Goal: Entertainment & Leisure: Consume media (video, audio)

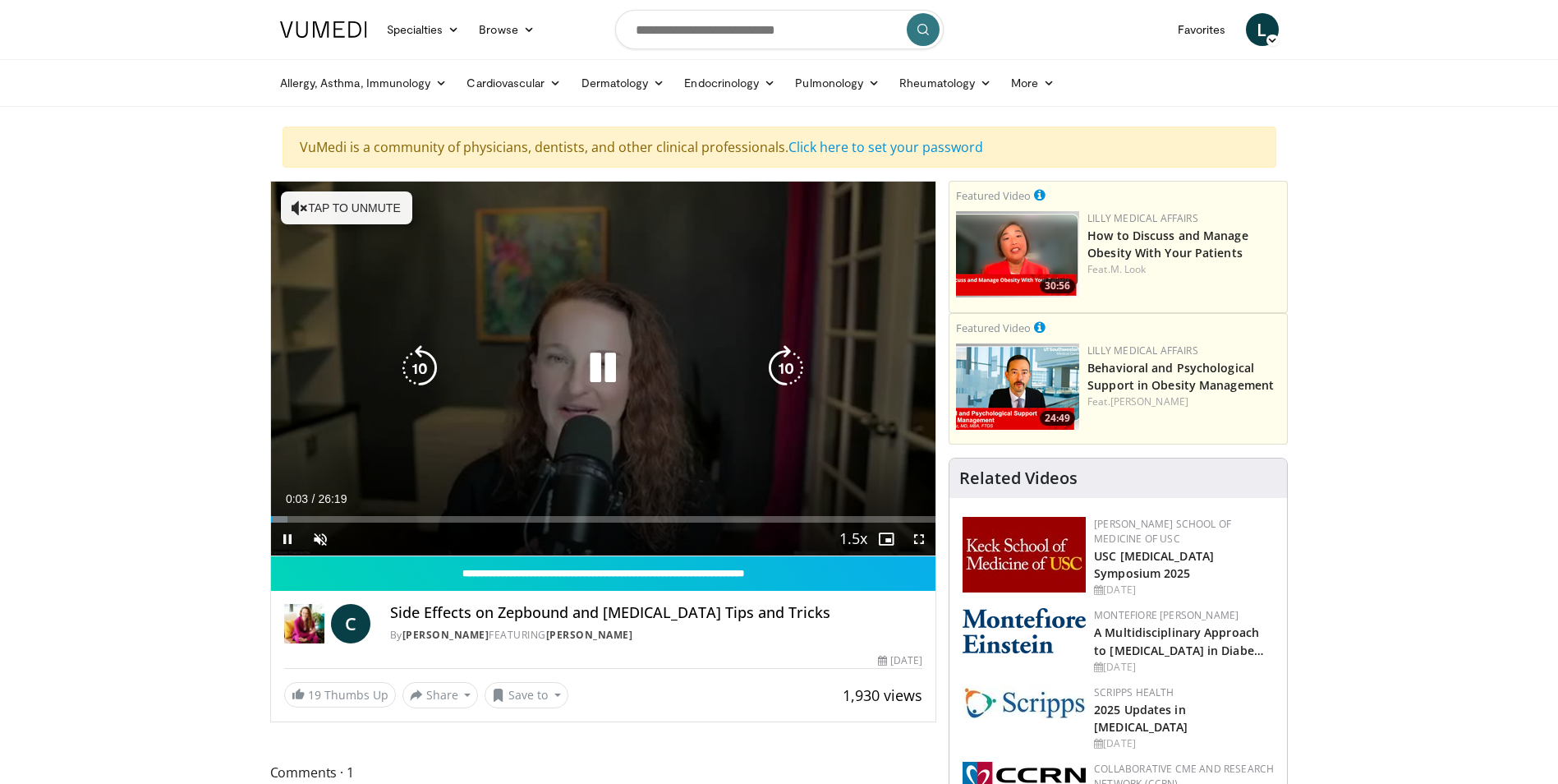
click at [365, 212] on button "Tap to unmute" at bounding box center [347, 208] width 131 height 33
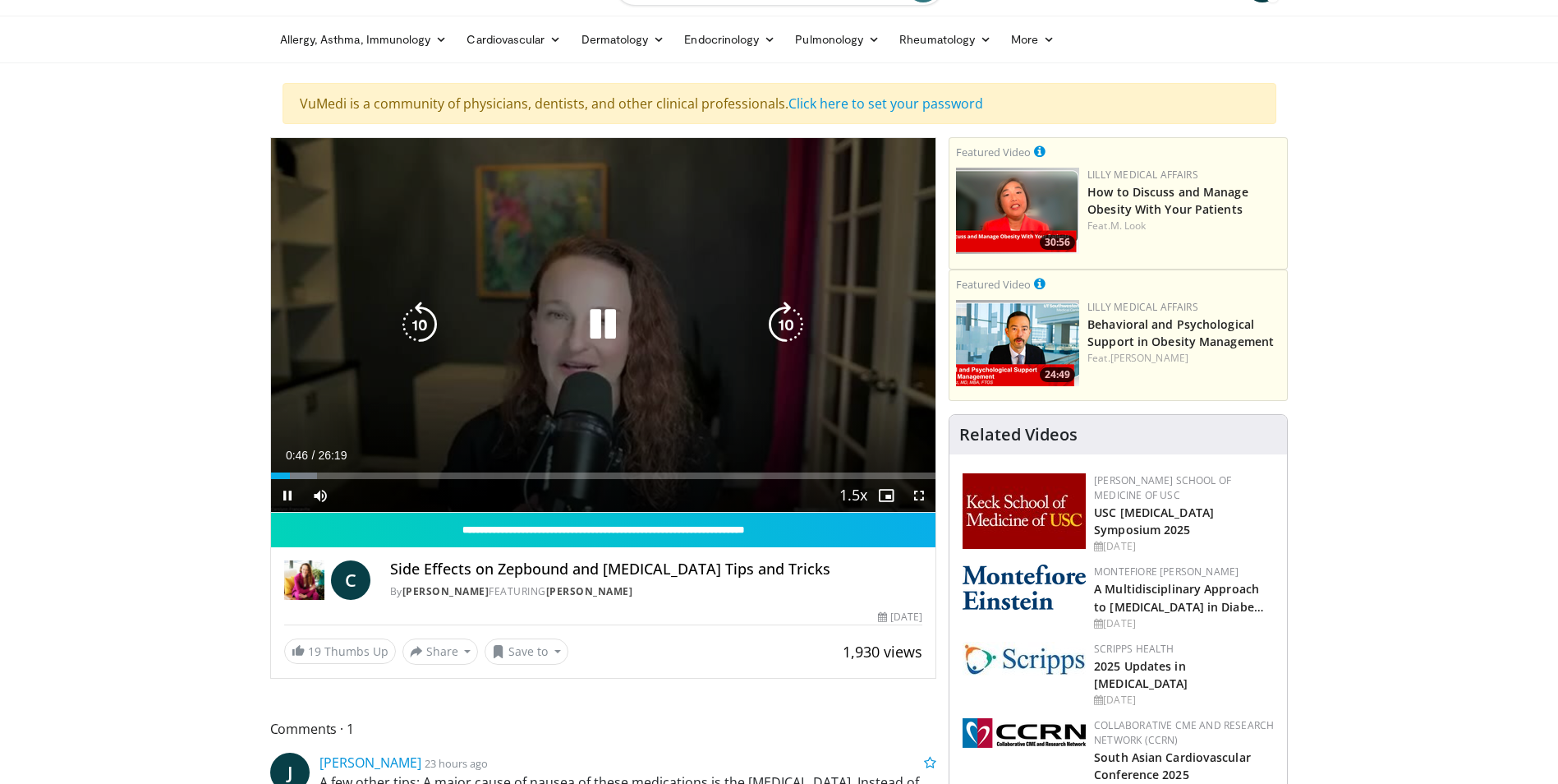
scroll to position [82, 0]
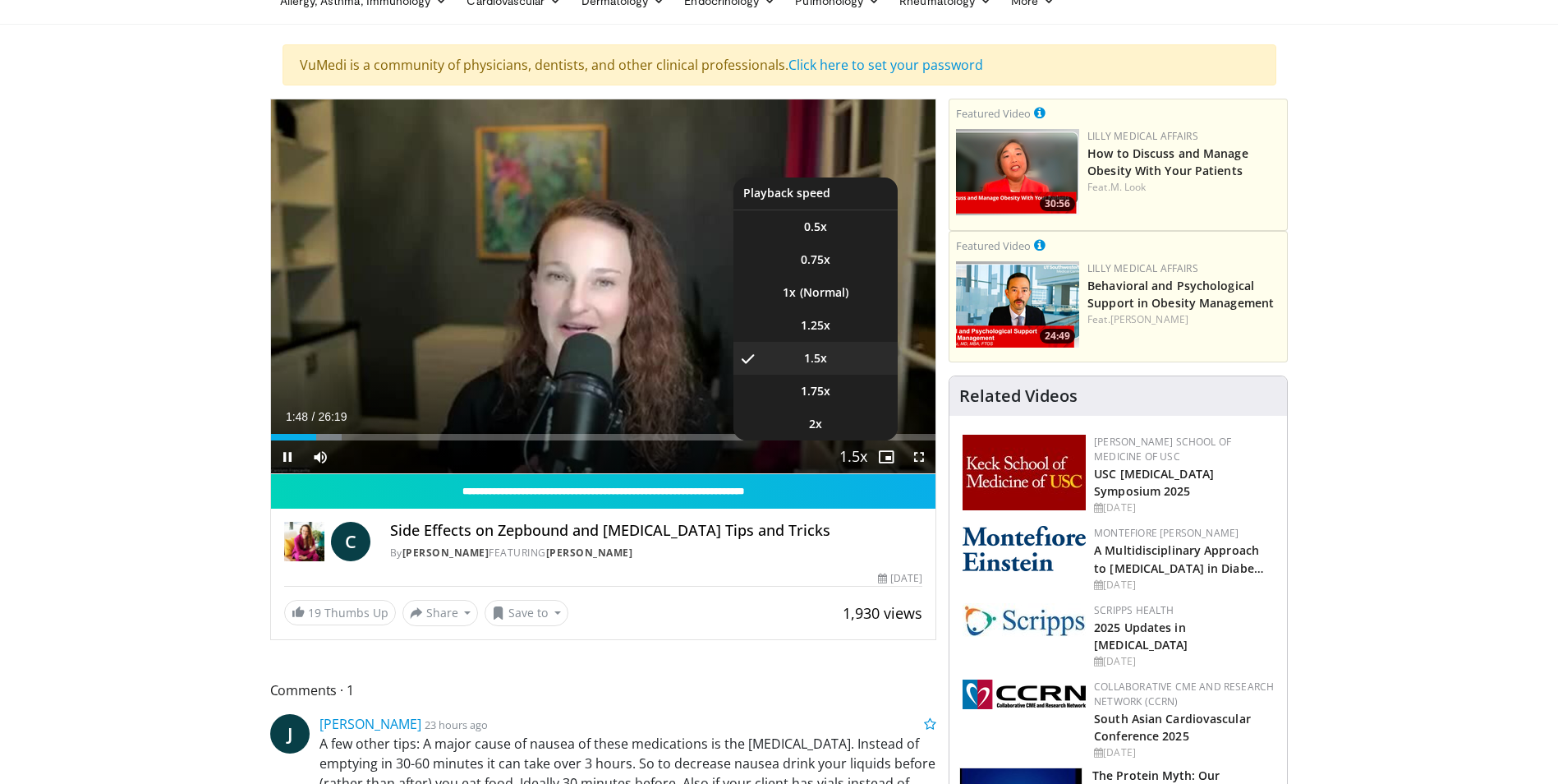
click at [863, 458] on span "Video Player" at bounding box center [853, 458] width 23 height 33
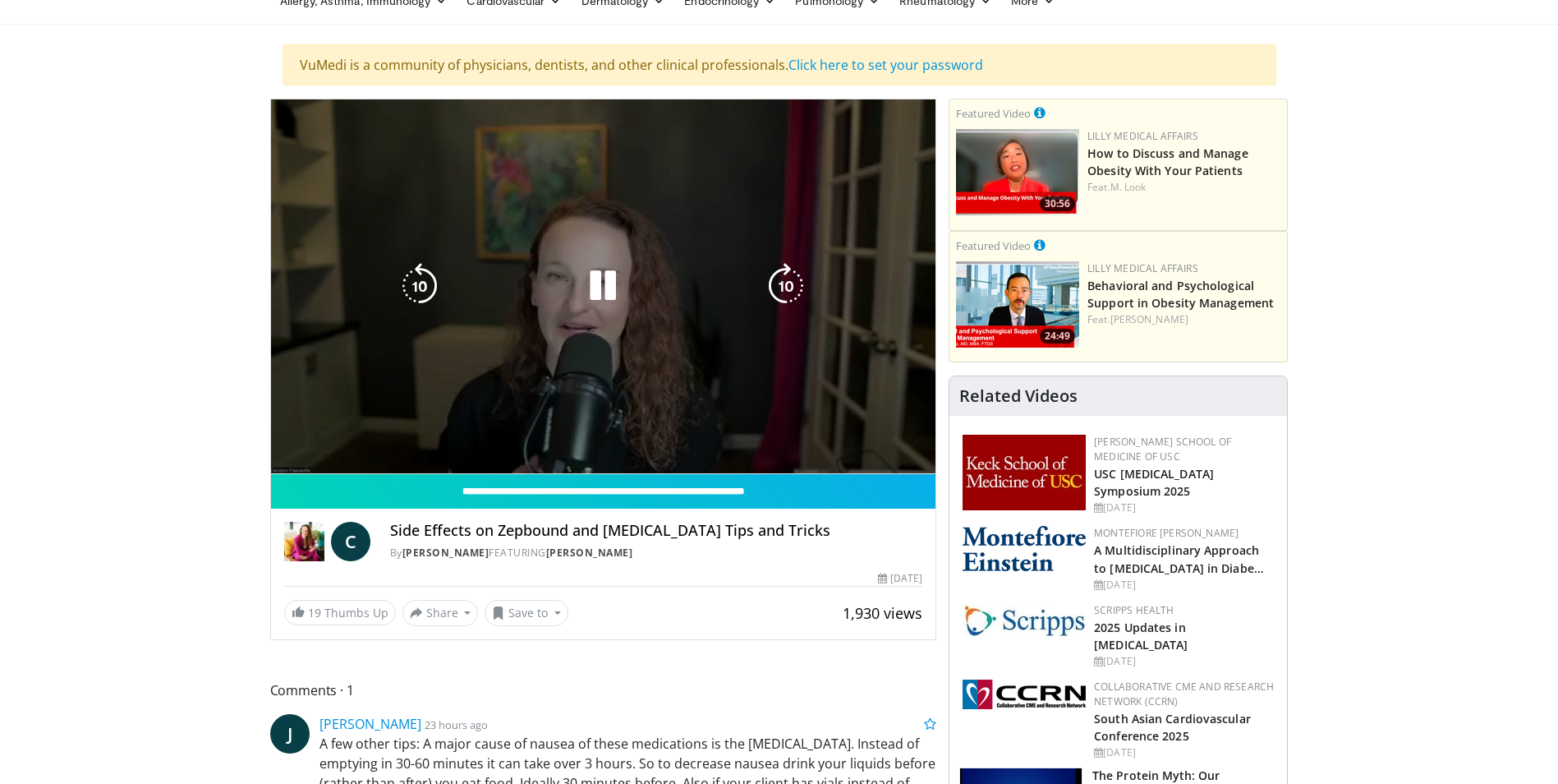
click at [862, 451] on span "Video Player" at bounding box center [853, 458] width 23 height 33
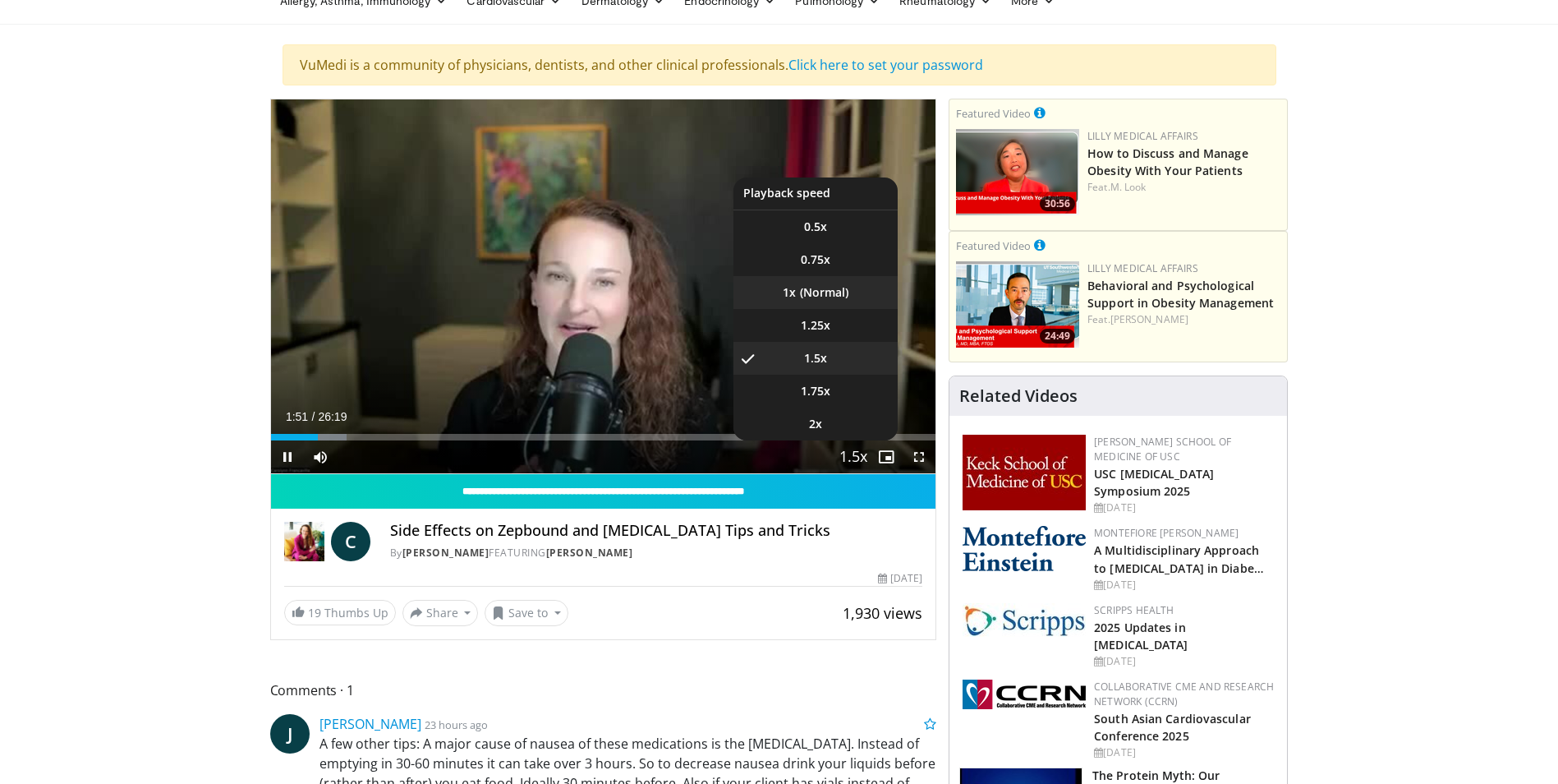
click at [829, 297] on li "1x" at bounding box center [815, 292] width 165 height 33
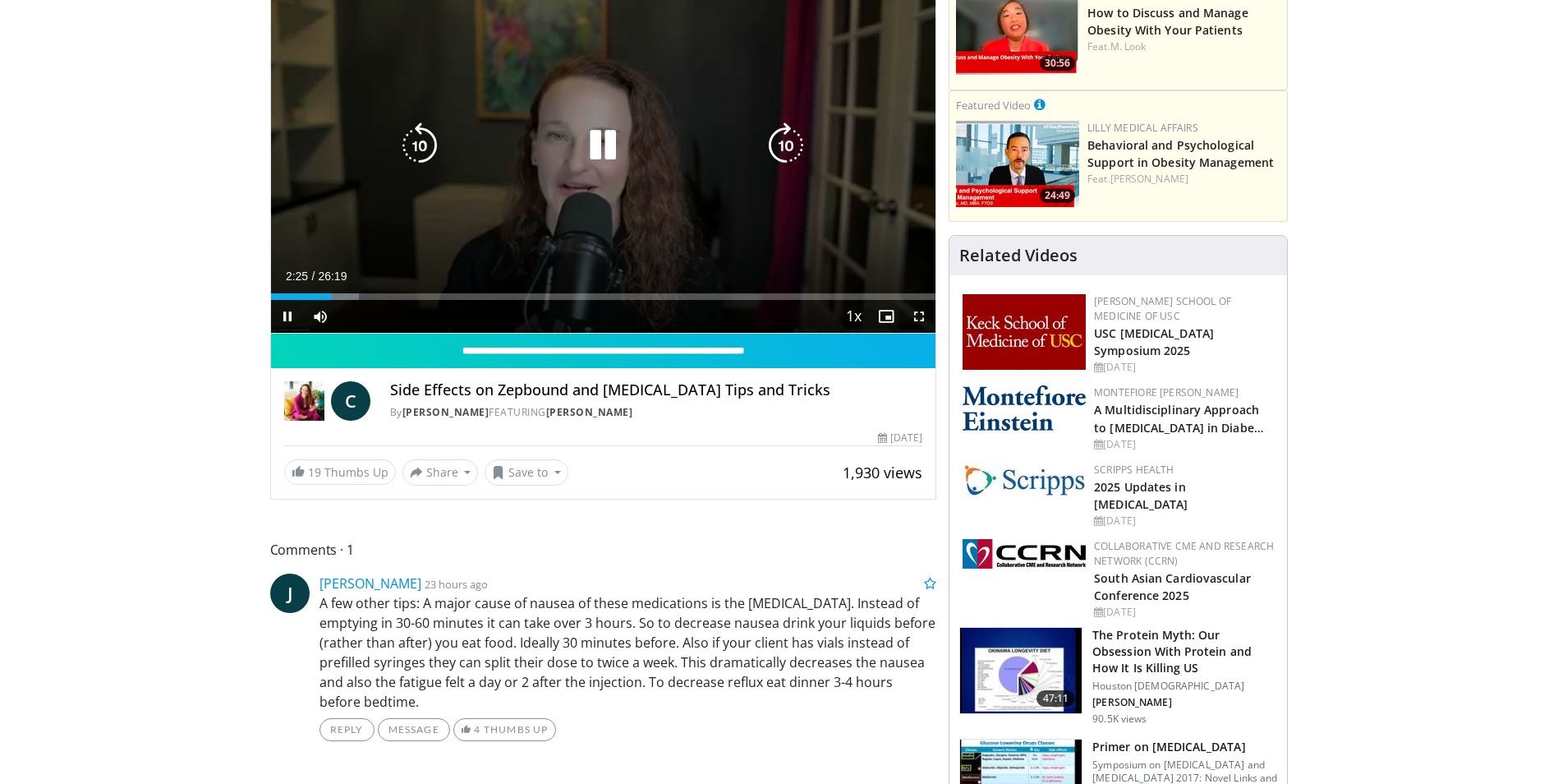
scroll to position [246, 0]
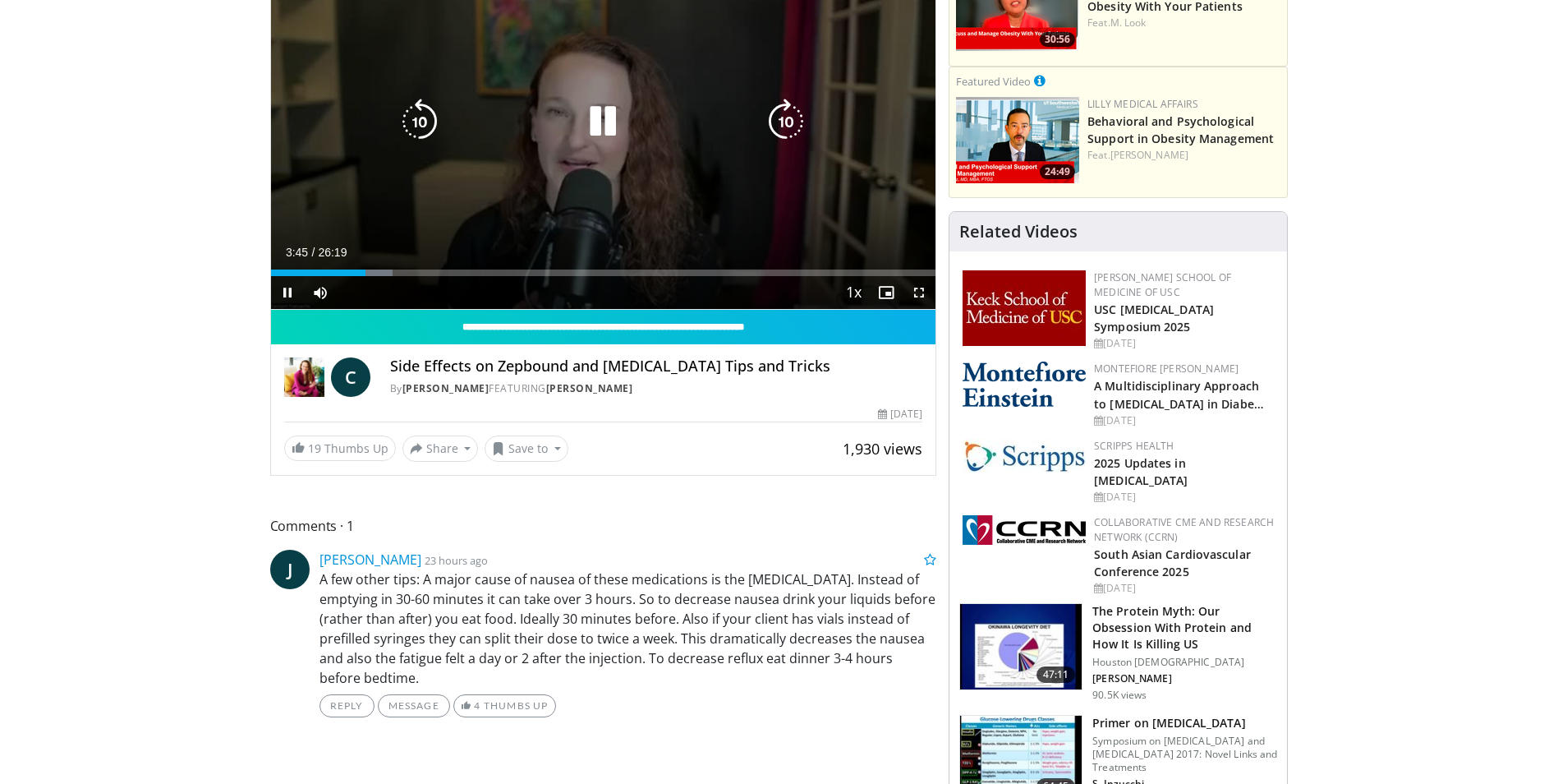
click at [607, 119] on icon "Video Player" at bounding box center [603, 121] width 46 height 46
